Goal: Task Accomplishment & Management: Manage account settings

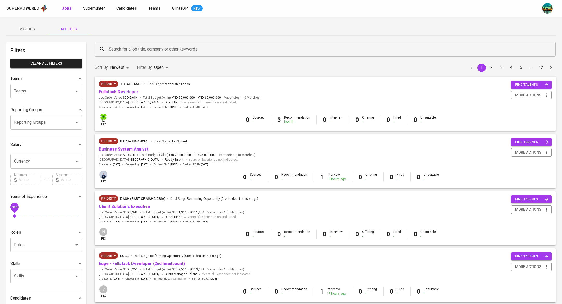
click at [30, 30] on span "My Jobs" at bounding box center [26, 29] width 35 height 7
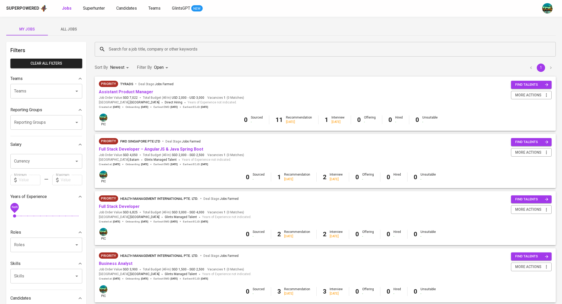
scroll to position [263, 0]
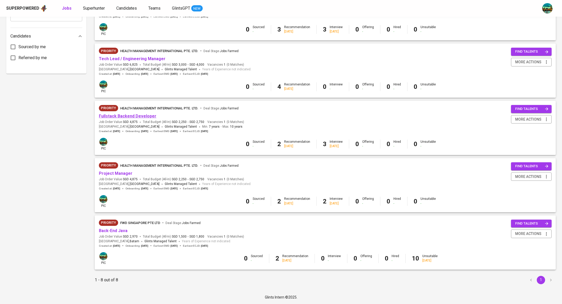
click at [144, 117] on link "Fullstack Backend Developer" at bounding box center [128, 116] width 58 height 5
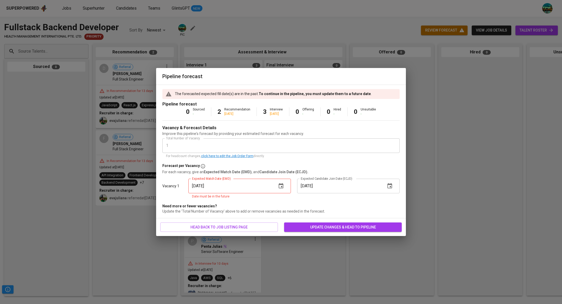
click at [280, 187] on icon "button" at bounding box center [281, 186] width 6 height 6
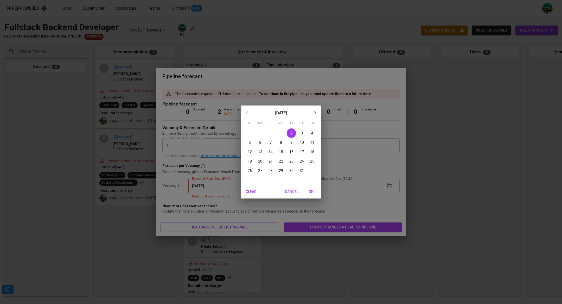
click at [251, 154] on p "12" at bounding box center [250, 151] width 4 height 5
type input "[DATE]"
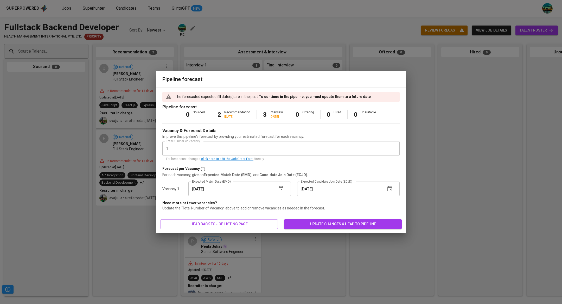
click at [314, 223] on span "update changes & head to pipeline" at bounding box center [343, 224] width 109 height 7
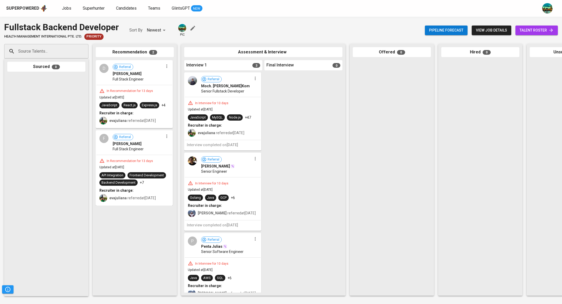
click at [523, 31] on span "talent roster" at bounding box center [537, 30] width 34 height 7
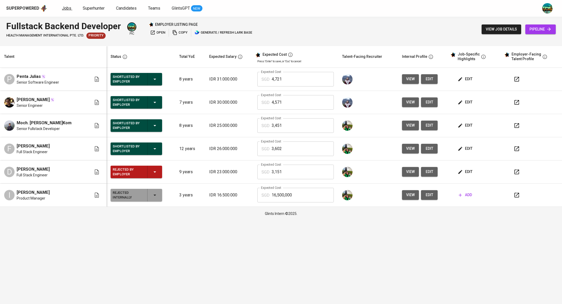
click at [62, 8] on span "Jobs" at bounding box center [66, 8] width 9 height 5
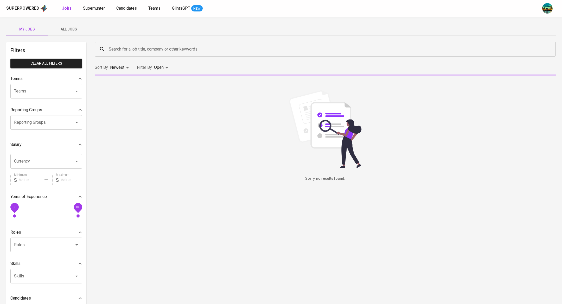
click at [66, 31] on span "All Jobs" at bounding box center [68, 29] width 35 height 7
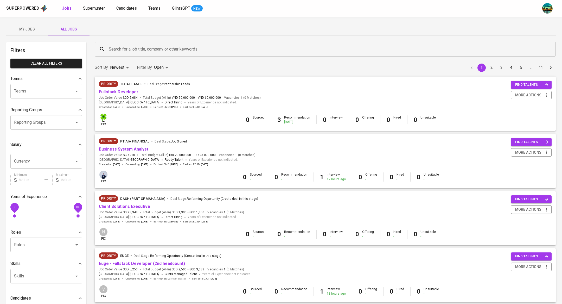
click at [155, 144] on input "checkbox" at bounding box center [151, 145] width 10 height 10
checkbox input "true"
type input "OPEN,CLOSE"
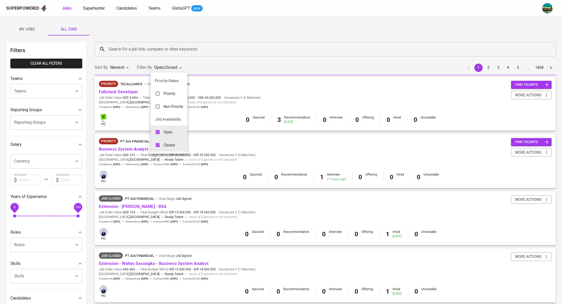
click at [143, 44] on div at bounding box center [281, 152] width 562 height 304
click at [146, 47] on input "Search for a job title, company or other keywords" at bounding box center [327, 49] width 439 height 10
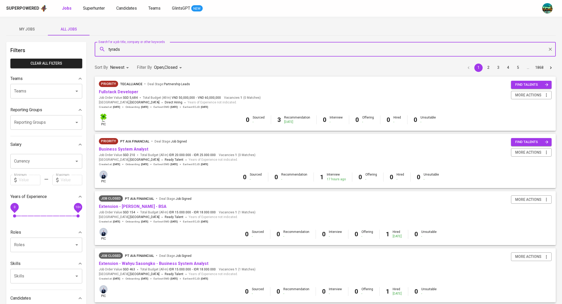
type input "tyrads"
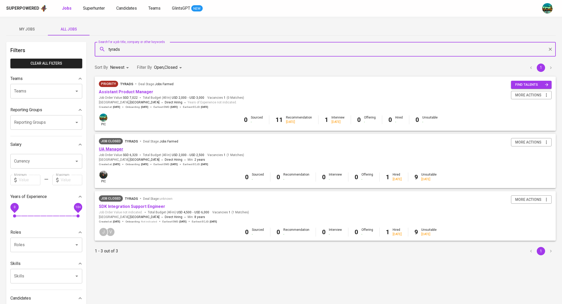
click at [116, 150] on link "UA Manager" at bounding box center [111, 149] width 24 height 5
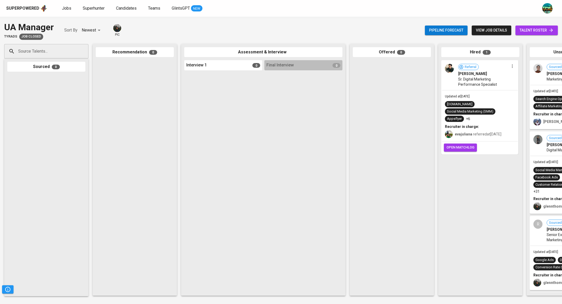
scroll to position [0, 58]
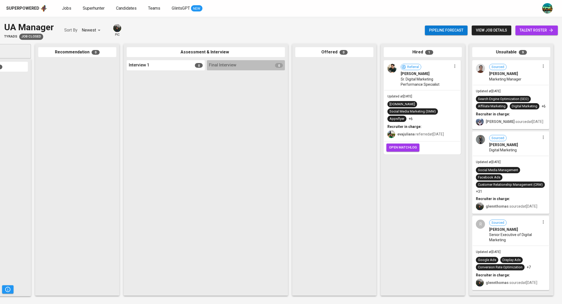
click at [423, 99] on div "Updated at [DATE] [DOMAIN_NAME] Social Media Marketing (SMM) Appsflyer +6 Recru…" at bounding box center [423, 115] width 76 height 51
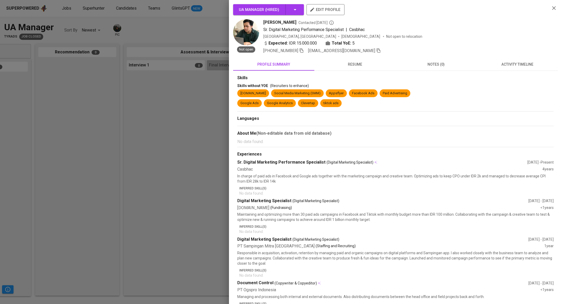
click at [118, 31] on div at bounding box center [281, 152] width 562 height 304
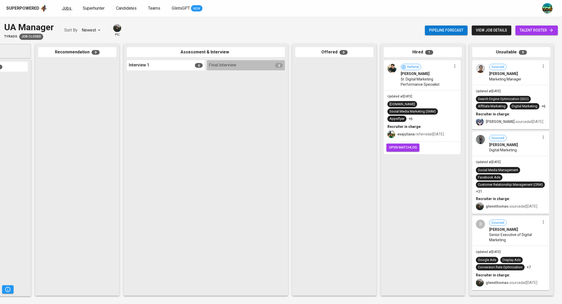
click at [64, 5] on link "Jobs" at bounding box center [67, 8] width 10 height 7
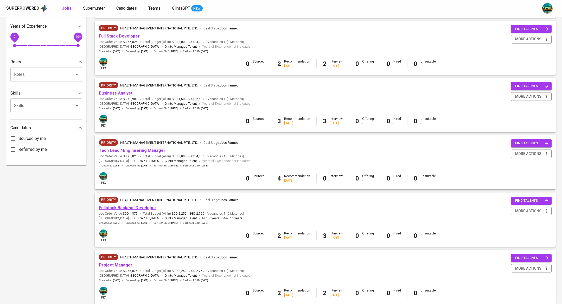
scroll to position [263, 0]
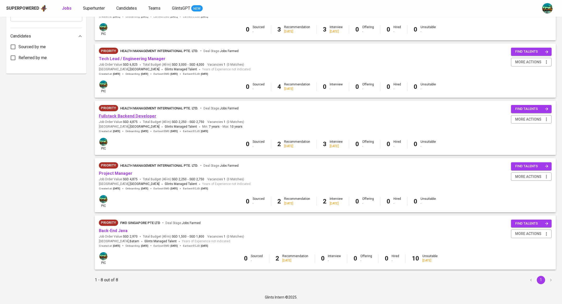
click at [136, 114] on link "Fullstack Backend Developer" at bounding box center [128, 116] width 58 height 5
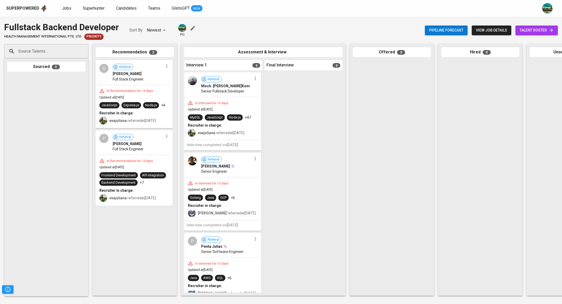
click at [532, 32] on span "talent roster" at bounding box center [537, 30] width 34 height 7
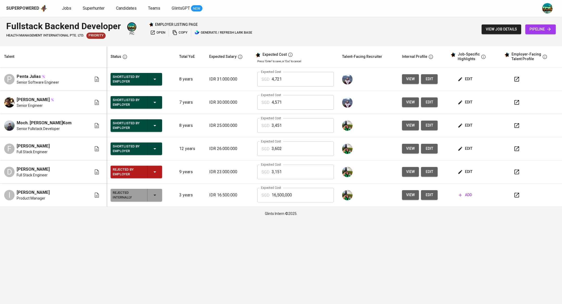
click at [407, 146] on span "view" at bounding box center [411, 148] width 9 height 7
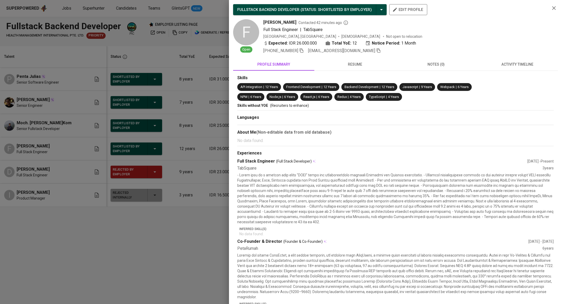
click at [509, 66] on span "activity timeline" at bounding box center [517, 64] width 75 height 7
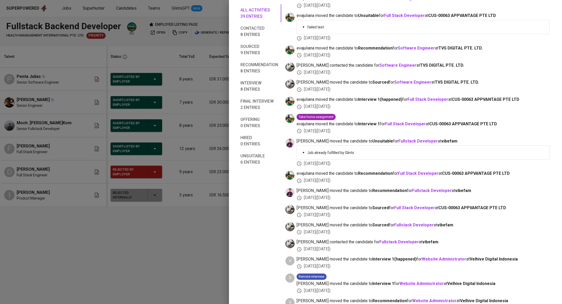
scroll to position [573, 0]
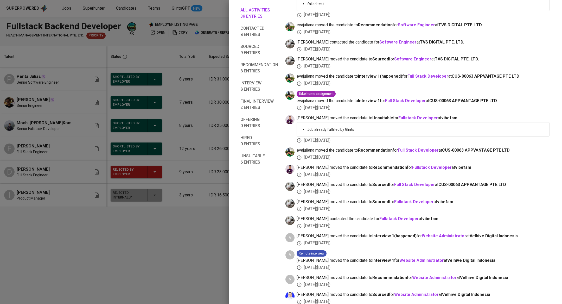
click at [147, 221] on div at bounding box center [281, 152] width 562 height 304
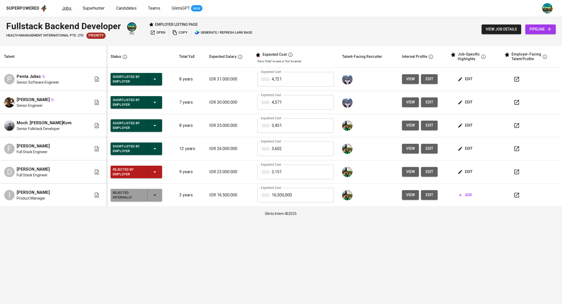
click at [68, 7] on span "Jobs" at bounding box center [66, 8] width 9 height 5
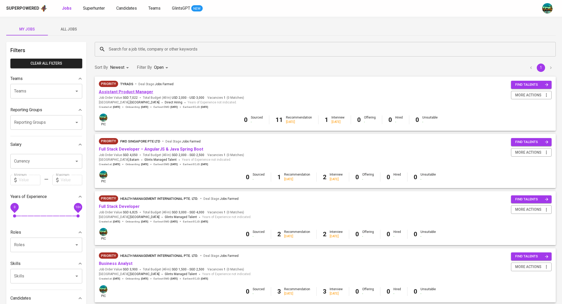
click at [130, 94] on link "Assistant Product Manager" at bounding box center [126, 91] width 54 height 5
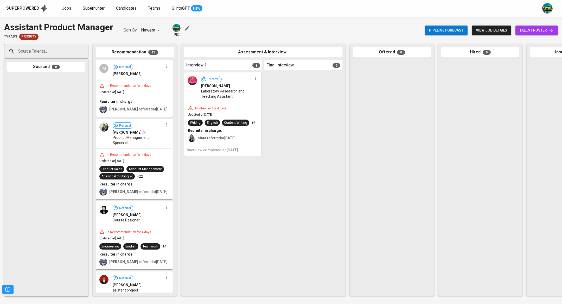
scroll to position [0, 6]
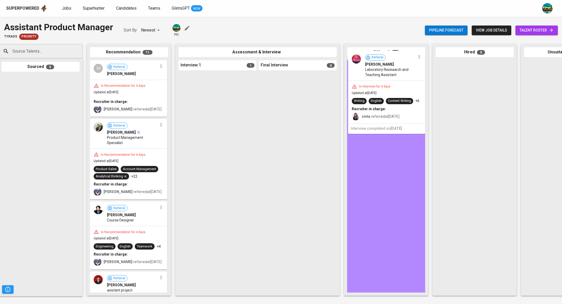
drag, startPoint x: 232, startPoint y: 96, endPoint x: 404, endPoint y: 74, distance: 173.5
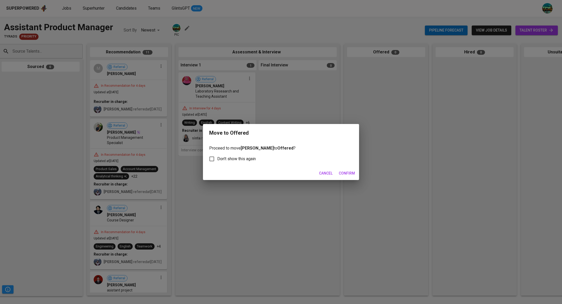
click at [345, 172] on span "Confirm" at bounding box center [347, 173] width 16 height 7
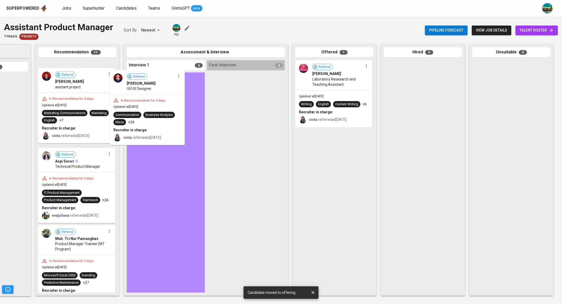
scroll to position [196, 0]
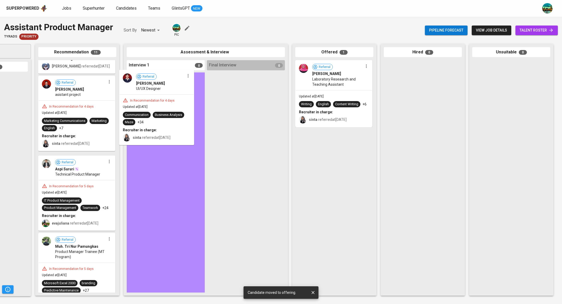
drag, startPoint x: 73, startPoint y: 100, endPoint x: 156, endPoint y: 100, distance: 82.3
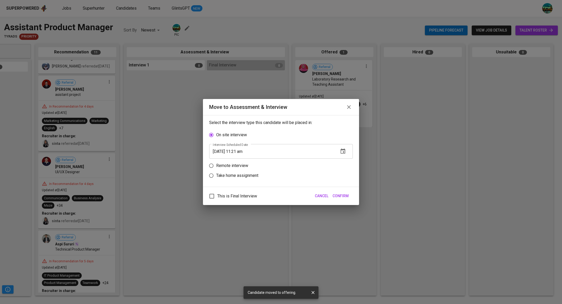
click at [341, 149] on icon "button" at bounding box center [343, 150] width 5 height 5
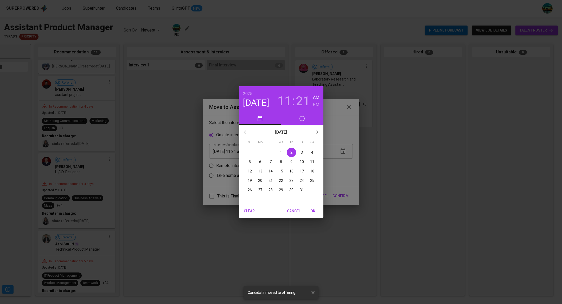
click at [217, 169] on div "[DATE] 11 : 21 AM PM [DATE] Su Mo Tu We Th Fr Sa 28 29 30 1 2 3 4 5 6 7 8 9 10 …" at bounding box center [281, 152] width 562 height 304
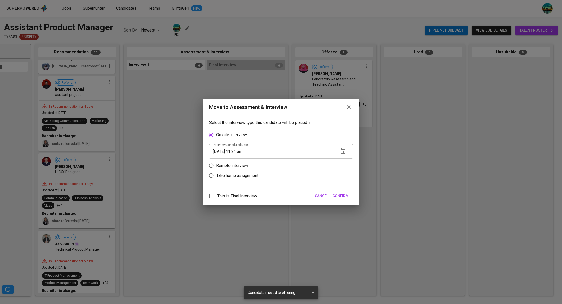
click at [217, 169] on div "[DATE] 11 : 21 AM PM [DATE] Su Mo Tu We Th Fr Sa 28 29 30 1 2 3 4 5 6 7 8 9 10 …" at bounding box center [281, 152] width 562 height 304
click at [223, 165] on p "Remote interview" at bounding box center [232, 165] width 32 height 6
click at [216, 165] on input "Remote interview" at bounding box center [212, 166] width 10 height 10
radio input "true"
click at [343, 162] on icon "button" at bounding box center [343, 161] width 6 height 6
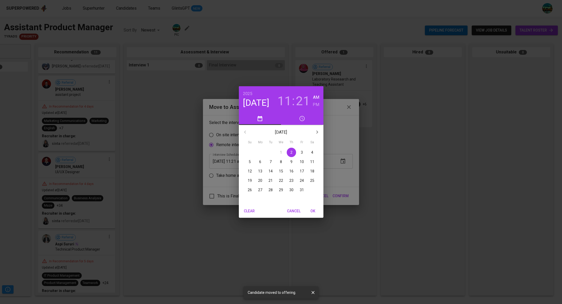
click at [287, 99] on h3 "11" at bounding box center [285, 101] width 14 height 15
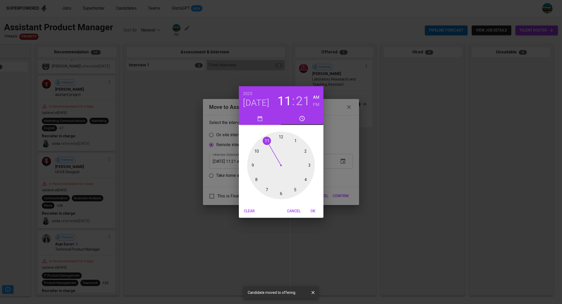
click at [296, 140] on div at bounding box center [281, 166] width 68 height 68
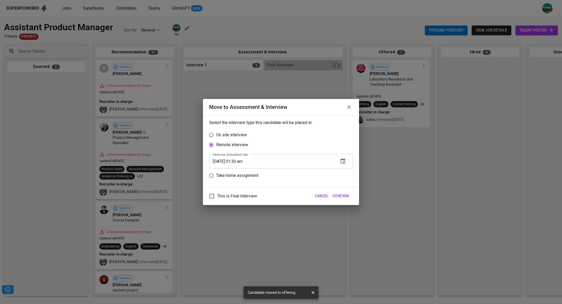
scroll to position [196, 0]
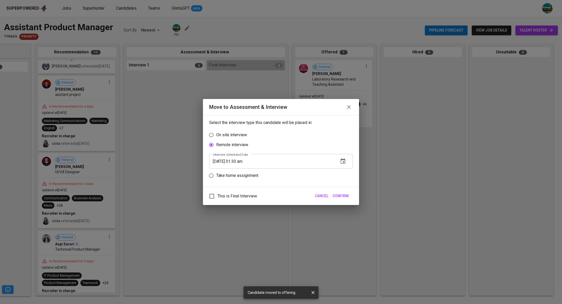
click at [342, 160] on icon "button" at bounding box center [343, 161] width 6 height 6
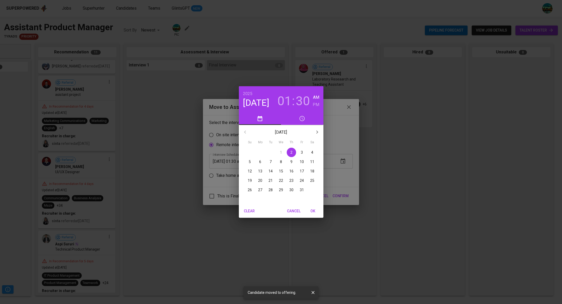
click at [314, 103] on h6 "PM" at bounding box center [316, 104] width 7 height 7
click at [312, 209] on span "OK" at bounding box center [313, 211] width 12 height 7
type input "10/02/2025 01:30 pm"
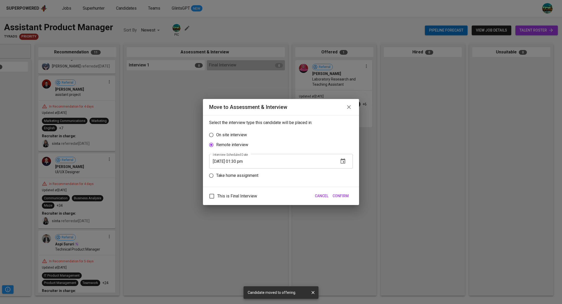
click at [344, 198] on span "Confirm" at bounding box center [341, 196] width 16 height 7
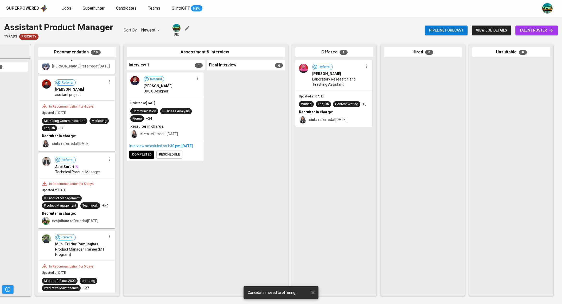
click at [345, 193] on div "Referral Umroh Makhmudah Laboratory Reseaarch and Teaching Assistant Updated at…" at bounding box center [335, 176] width 78 height 232
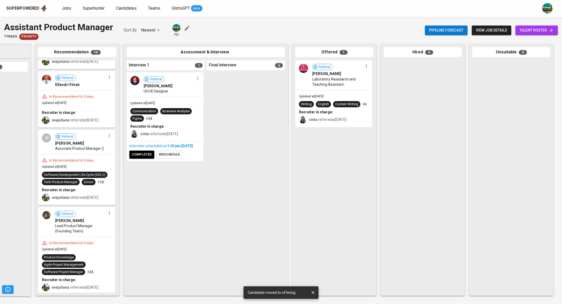
scroll to position [0, 0]
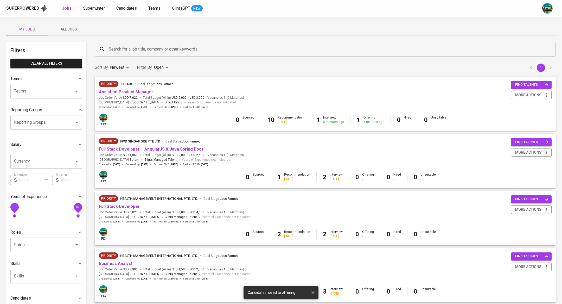
click at [70, 27] on span "All Jobs" at bounding box center [68, 29] width 35 height 7
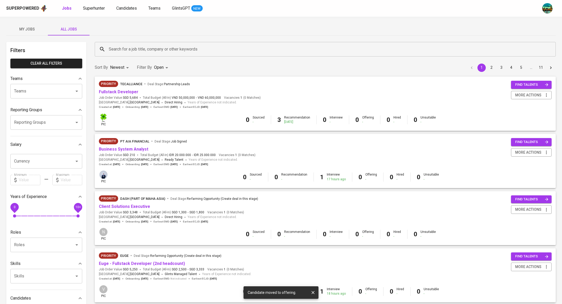
click at [124, 51] on input "Search for a job title, company or other keywords" at bounding box center [327, 49] width 439 height 10
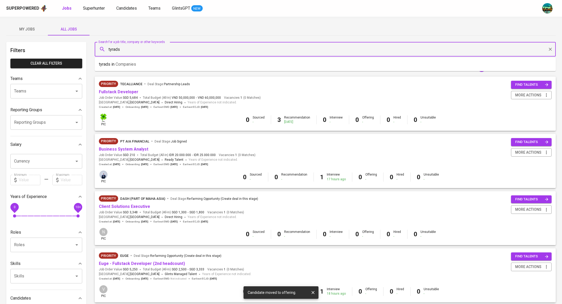
type input "tyrads"
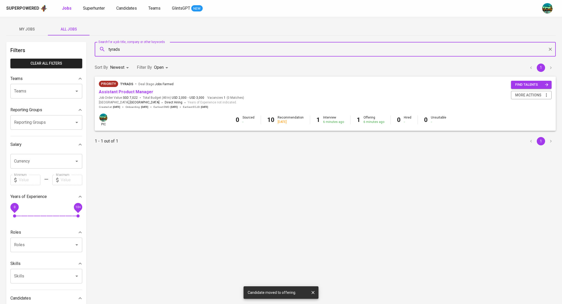
click at [158, 66] on body "Superpowered Jobs Superhunter Candidates Teams GlintsGPT NEW My Jobs All Jobs F…" at bounding box center [281, 177] width 562 height 355
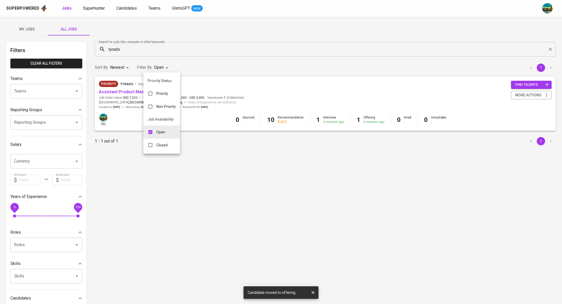
click at [157, 147] on p "Closed" at bounding box center [162, 144] width 11 height 5
type input "OPEN,CLOSE"
checkbox input "true"
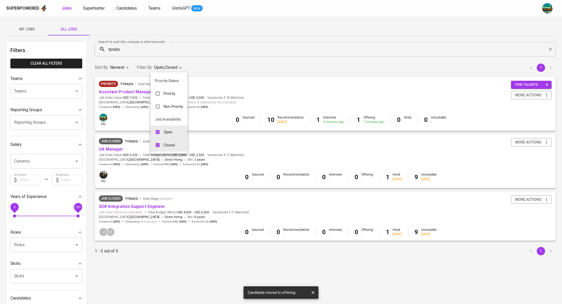
click at [115, 147] on div at bounding box center [281, 152] width 562 height 304
click at [115, 147] on div "Priority Status Priority Non-Priority Job Availability Open Closed" at bounding box center [281, 152] width 562 height 304
click at [116, 148] on link "UA Manager" at bounding box center [111, 149] width 24 height 5
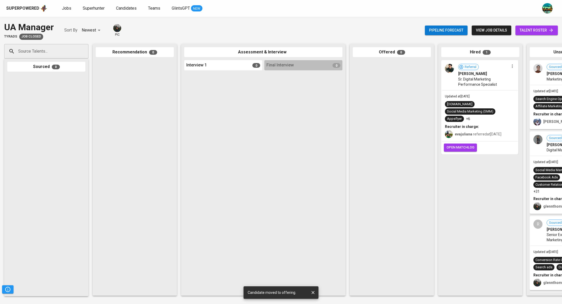
click at [528, 30] on span "talent roster" at bounding box center [537, 30] width 34 height 7
